Goal: Navigation & Orientation: Find specific page/section

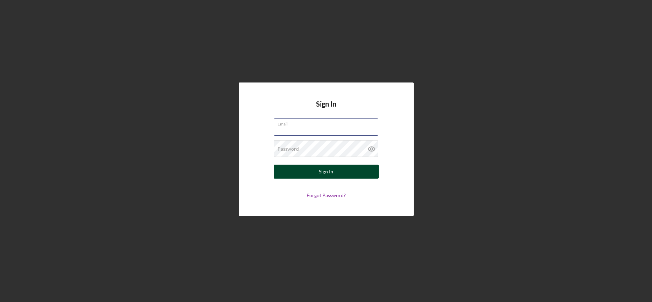
type input "[EMAIL_ADDRESS][DOMAIN_NAME]"
click at [296, 175] on button "Sign In" at bounding box center [326, 172] width 105 height 14
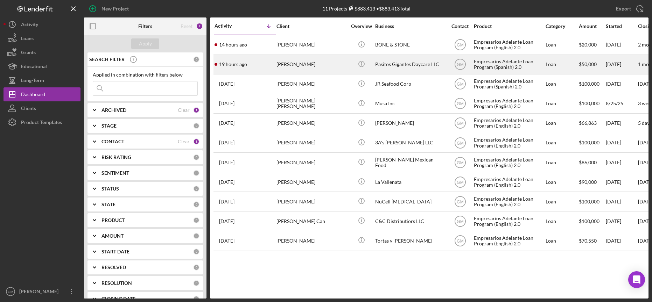
click at [401, 62] on div "Pasitos Gigantes Daycare LLC" at bounding box center [410, 64] width 70 height 19
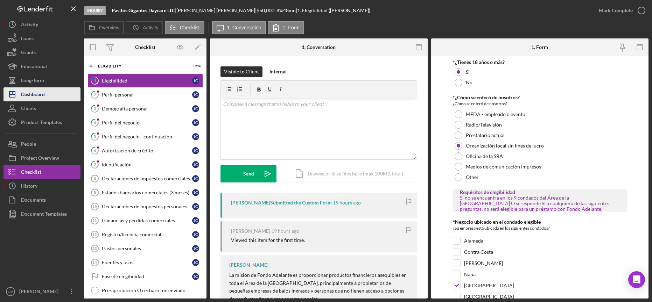
click at [31, 90] on div "Dashboard" at bounding box center [33, 96] width 24 height 16
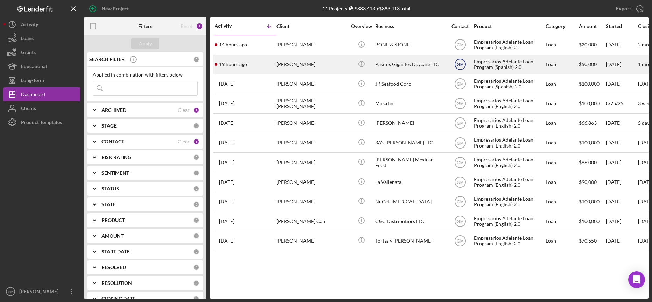
click at [461, 65] on text "GM" at bounding box center [460, 64] width 7 height 5
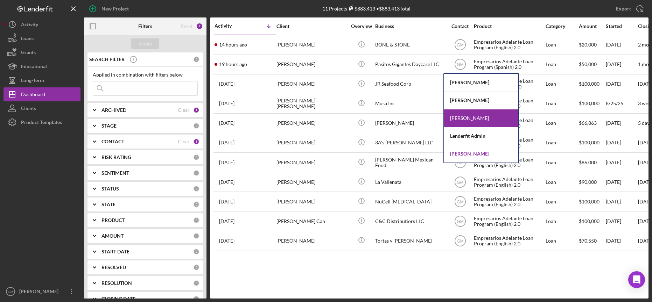
click at [466, 154] on div "Willan Rivera" at bounding box center [481, 154] width 74 height 18
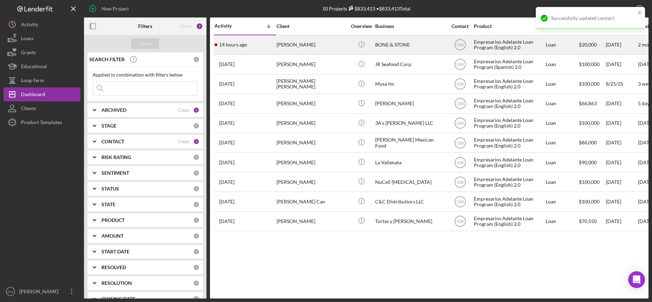
click at [301, 45] on div "Reginald Davis" at bounding box center [312, 45] width 70 height 19
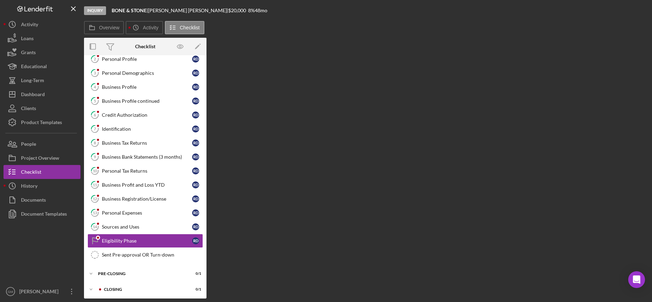
scroll to position [37, 0]
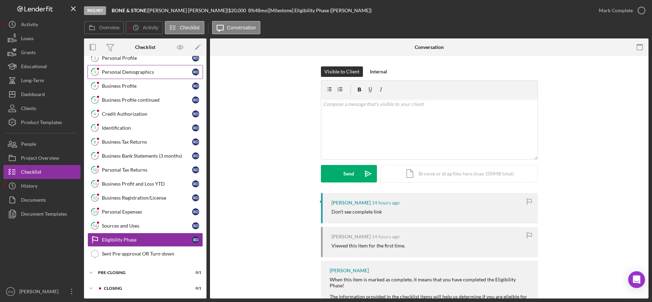
click at [143, 75] on link "3 Personal Demographics R D" at bounding box center [146, 72] width 116 height 14
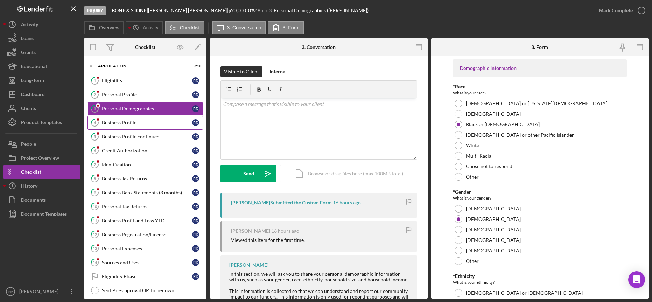
click at [126, 124] on div "Business Profile" at bounding box center [147, 123] width 90 height 6
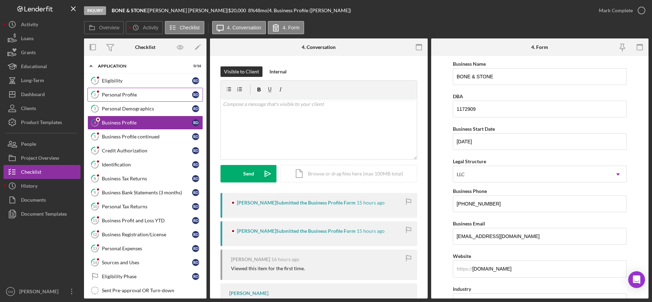
click at [128, 88] on link "2 Personal Profile R D" at bounding box center [146, 95] width 116 height 14
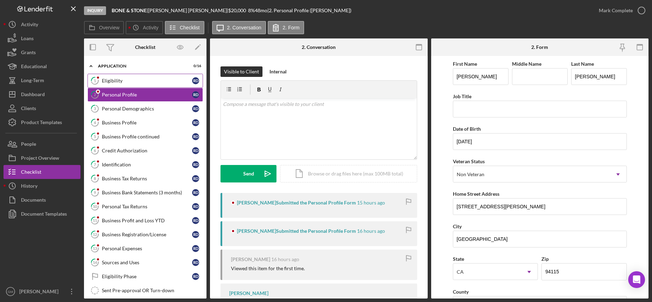
click at [127, 78] on div "Eligibility" at bounding box center [147, 81] width 90 height 6
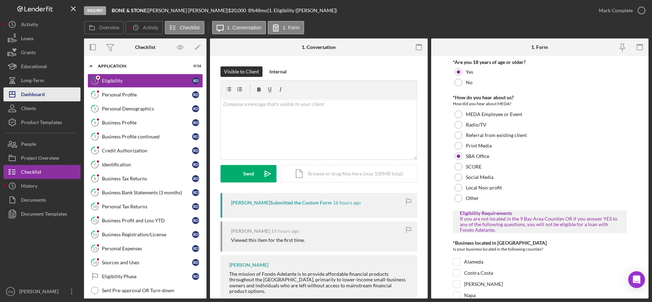
click at [40, 94] on div "Dashboard" at bounding box center [33, 96] width 24 height 16
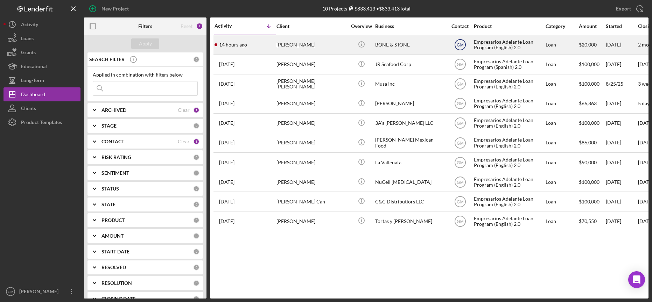
click at [458, 45] on text "GM" at bounding box center [460, 45] width 7 height 5
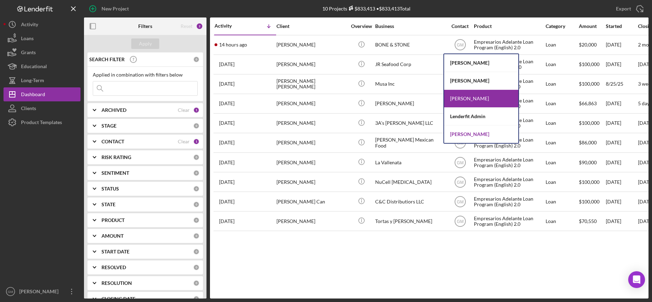
click at [460, 132] on div "Willan Rivera" at bounding box center [481, 135] width 74 height 18
